Goal: Task Accomplishment & Management: Use online tool/utility

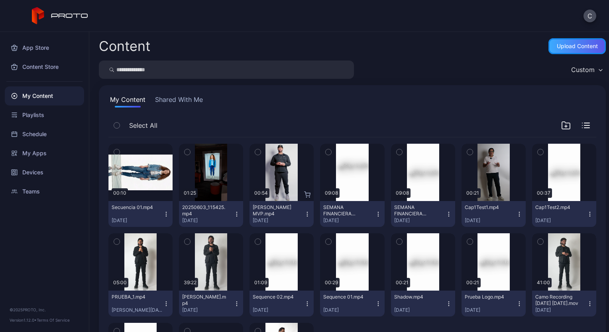
click at [557, 47] on div "Upload Content" at bounding box center [577, 46] width 41 height 6
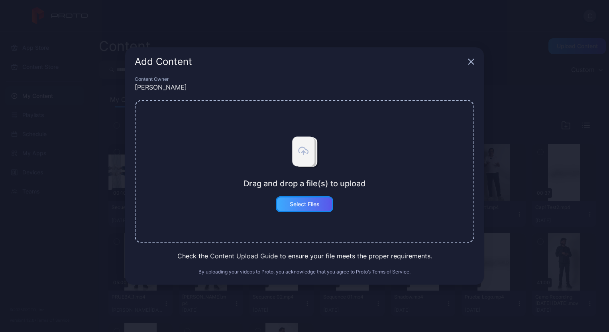
click at [298, 208] on div "Select Files" at bounding box center [304, 204] width 57 height 16
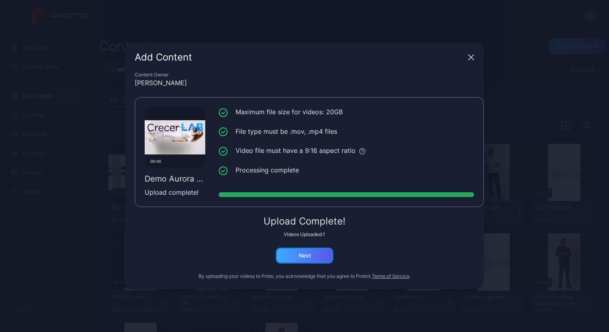
click at [316, 255] on div "Next" at bounding box center [304, 256] width 57 height 16
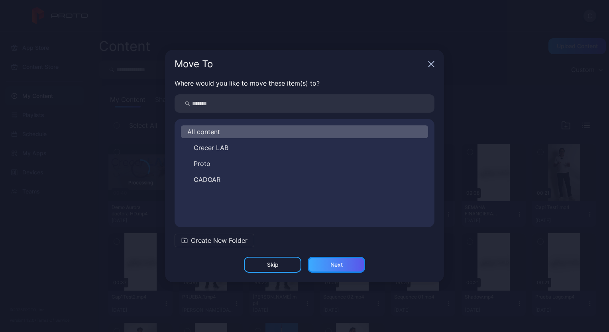
click at [336, 262] on div "Next" at bounding box center [336, 265] width 12 height 6
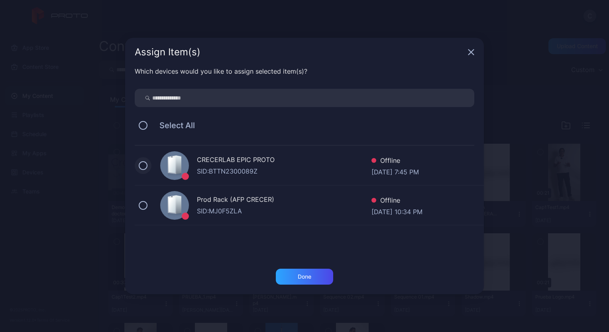
click at [143, 161] on button at bounding box center [143, 165] width 9 height 9
click at [289, 270] on div "Done" at bounding box center [304, 277] width 57 height 16
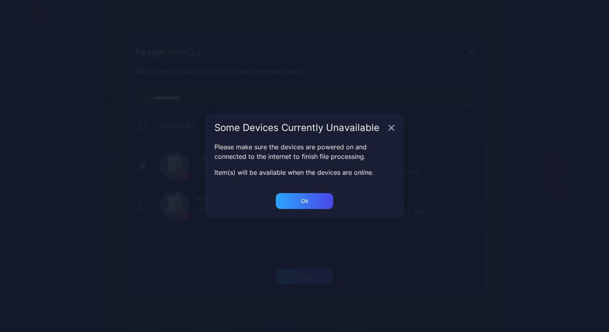
click at [307, 278] on body "C App Store Content Store My Content Playlists Schedule My Apps Devices Teams ©…" at bounding box center [304, 166] width 609 height 332
click at [304, 274] on div "Ok" at bounding box center [305, 277] width 14 height 6
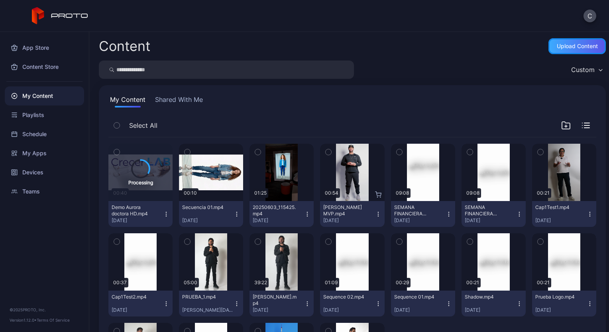
click at [567, 43] on div "Upload Content" at bounding box center [577, 46] width 41 height 6
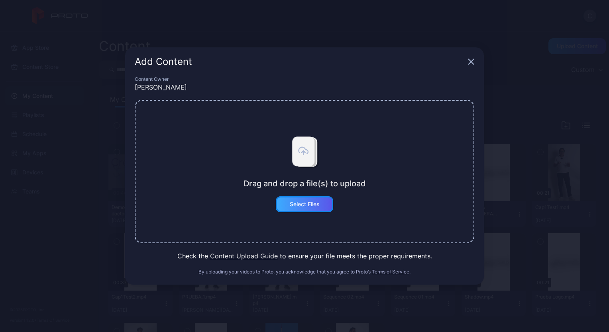
click at [314, 203] on div "Select Files" at bounding box center [305, 204] width 30 height 6
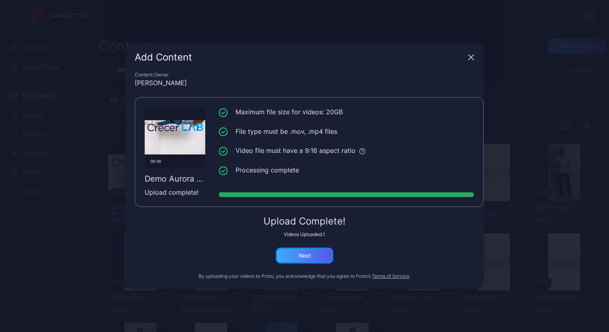
click at [308, 255] on div "Next" at bounding box center [305, 256] width 12 height 6
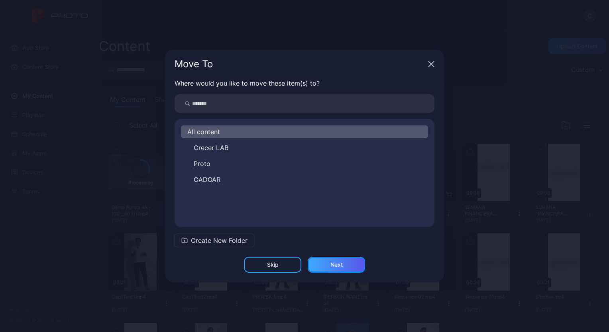
click at [341, 267] on div "Next" at bounding box center [336, 265] width 12 height 6
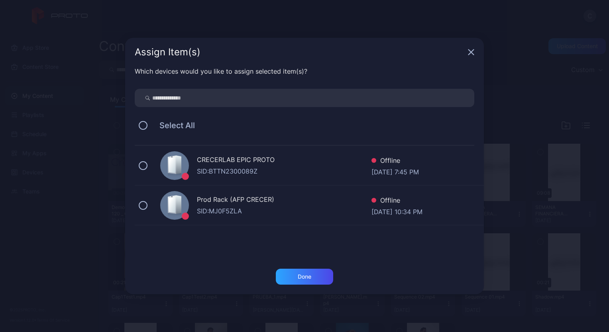
click at [255, 168] on div "SID: BTTN2300089Z" at bounding box center [284, 172] width 175 height 10
click at [293, 274] on div "Done" at bounding box center [304, 277] width 57 height 16
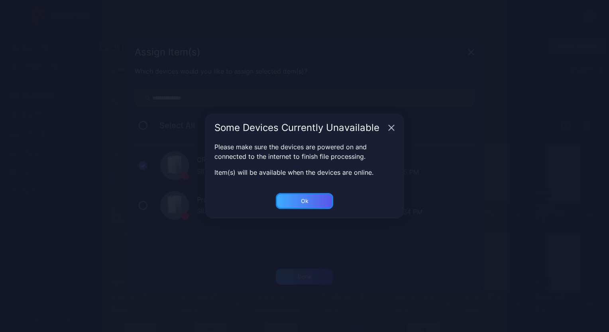
click at [313, 269] on div "Ok" at bounding box center [304, 277] width 57 height 16
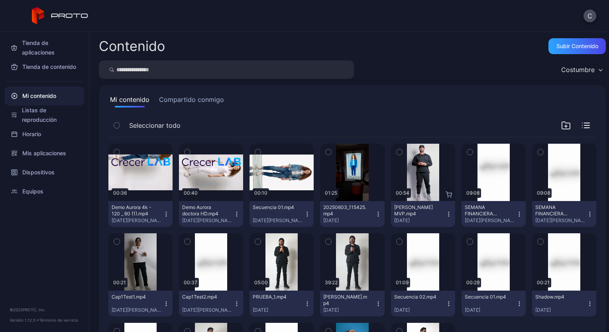
click at [164, 213] on icon "button" at bounding box center [166, 214] width 6 height 6
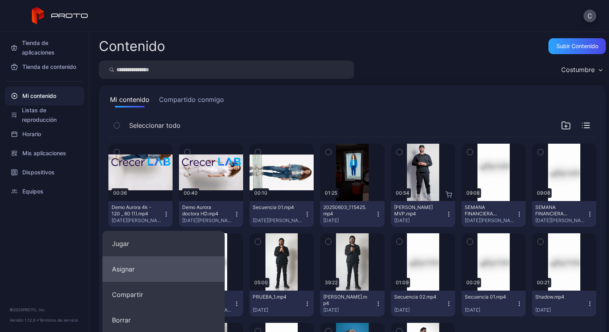
click at [126, 273] on button "Asignar" at bounding box center [163, 270] width 122 height 26
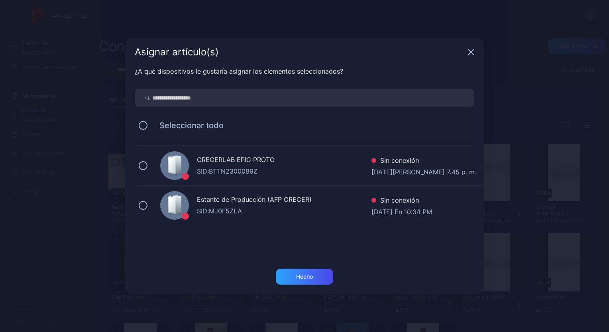
drag, startPoint x: 126, startPoint y: 273, endPoint x: 280, endPoint y: 50, distance: 271.2
click at [280, 50] on div "Asignar artículo(s)" at bounding box center [300, 52] width 330 height 10
click at [472, 53] on icon "button" at bounding box center [471, 52] width 6 height 6
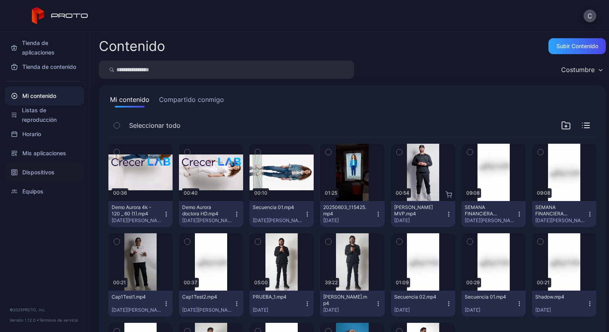
click at [51, 173] on font "Dispositivos" at bounding box center [38, 173] width 32 height 10
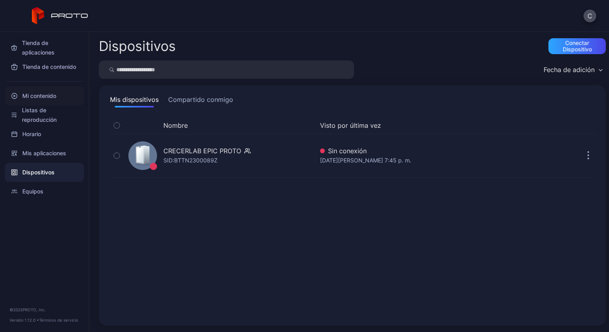
click at [49, 93] on font "Mi contenido" at bounding box center [39, 96] width 34 height 10
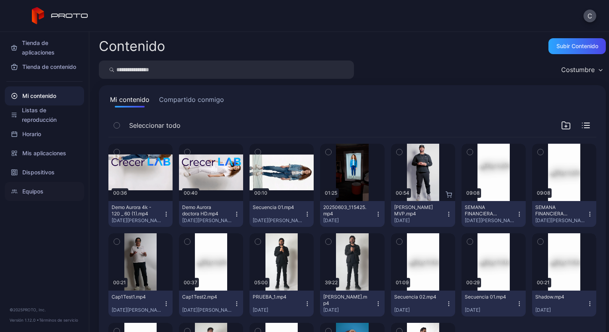
click at [33, 191] on font "Equipos" at bounding box center [32, 192] width 21 height 10
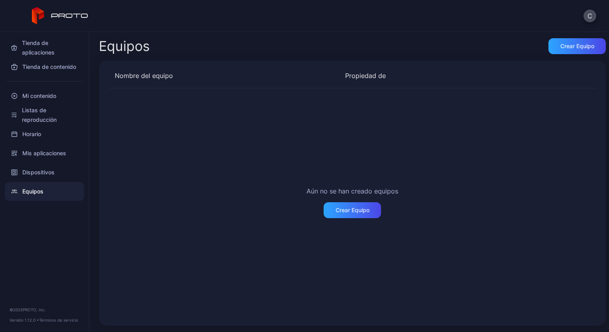
click at [33, 191] on font "Equipos" at bounding box center [32, 192] width 21 height 10
click at [42, 171] on font "Dispositivos" at bounding box center [38, 173] width 32 height 10
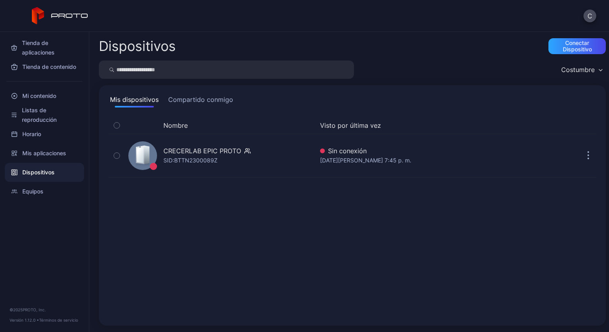
click at [215, 98] on button "Compartido conmigo" at bounding box center [201, 101] width 68 height 13
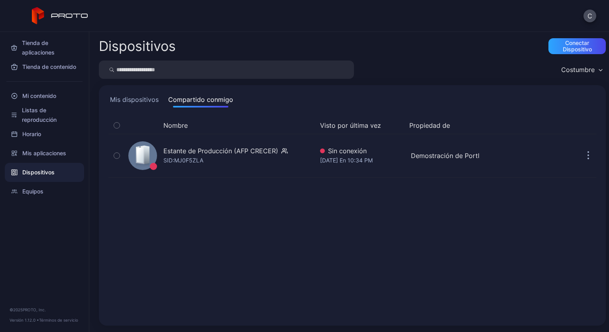
click at [145, 103] on button "Mis dispositivos" at bounding box center [134, 101] width 52 height 13
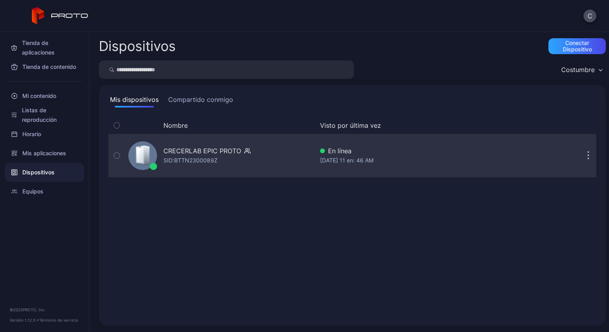
click at [180, 159] on div "SID: BTTN2300089Z" at bounding box center [190, 161] width 54 height 10
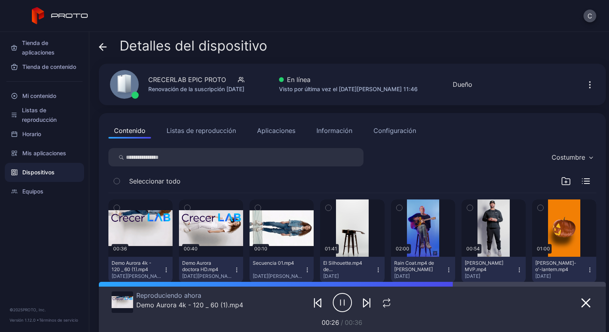
click at [234, 270] on icon "button" at bounding box center [237, 270] width 6 height 6
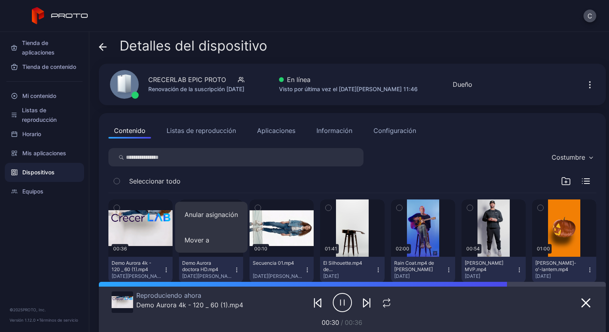
click at [385, 179] on div "Seleccionar todo" at bounding box center [352, 183] width 488 height 20
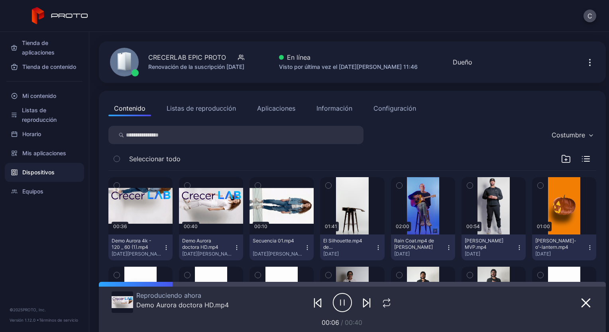
scroll to position [22, 0]
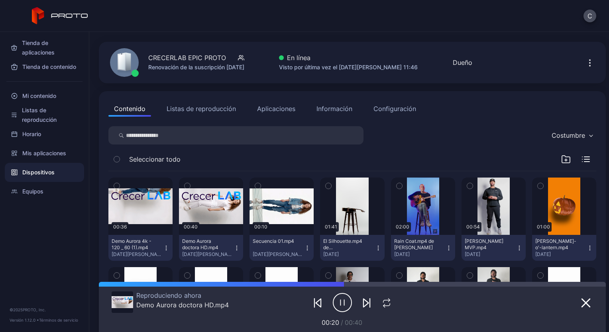
click at [589, 65] on icon "button" at bounding box center [589, 65] width 1 height 1
click at [492, 24] on div "C" at bounding box center [304, 16] width 609 height 32
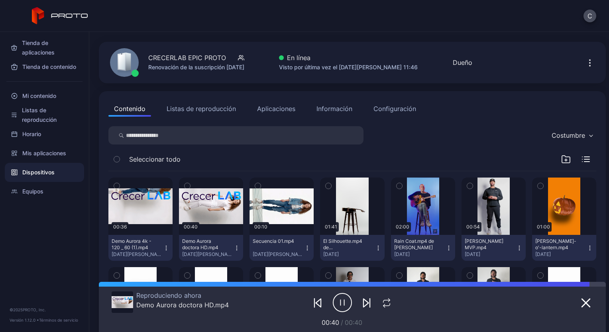
click at [368, 102] on button "Configuración" at bounding box center [395, 109] width 54 height 16
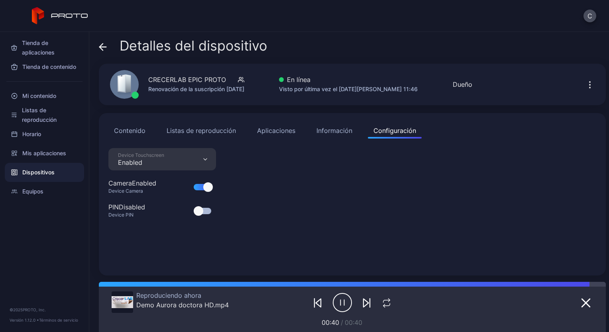
scroll to position [0, 0]
click at [340, 128] on div "Información" at bounding box center [334, 131] width 36 height 10
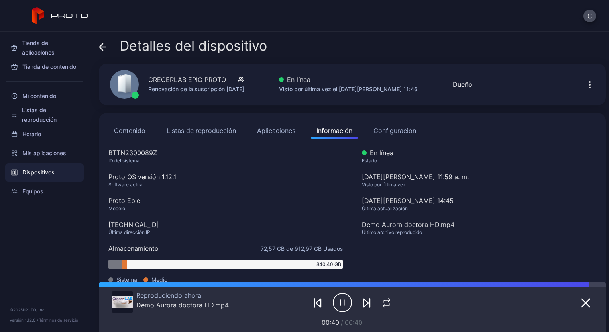
click at [279, 130] on button "Aplicaciones" at bounding box center [275, 131] width 49 height 16
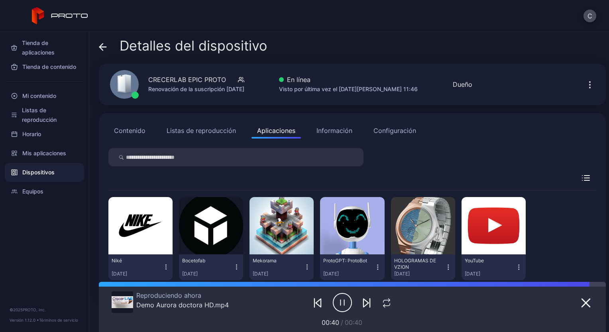
click at [215, 133] on button "Listas de reproducción" at bounding box center [201, 131] width 81 height 16
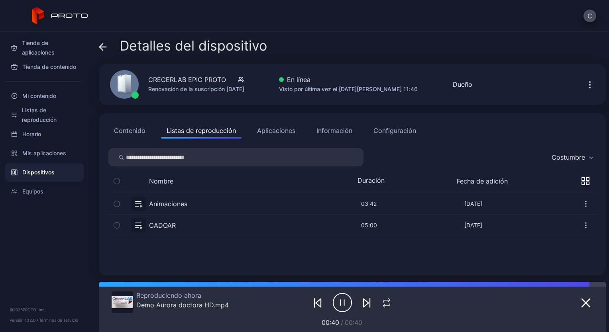
click at [120, 132] on button "Contenido" at bounding box center [129, 131] width 43 height 16
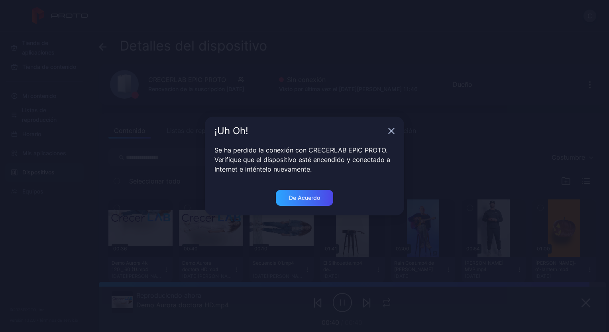
click at [395, 132] on div "¡Uh Oh!" at bounding box center [304, 131] width 199 height 29
click at [392, 131] on icon "button" at bounding box center [391, 131] width 6 height 6
